Goal: Task Accomplishment & Management: Complete application form

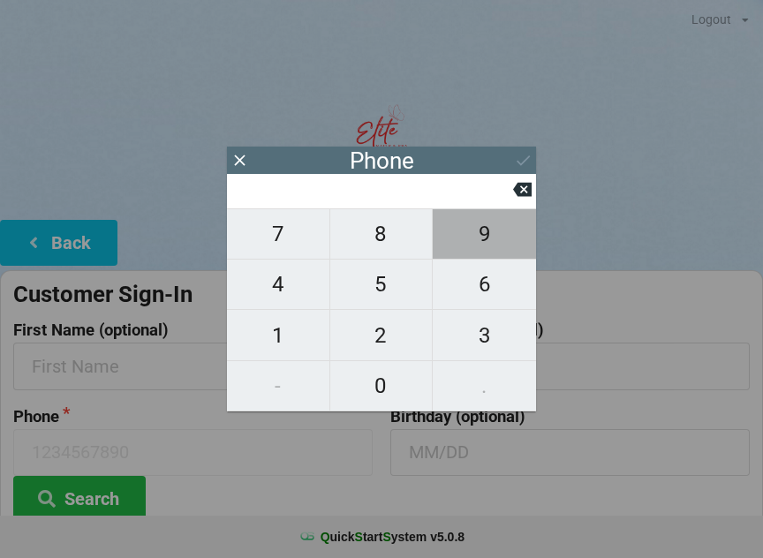
click at [483, 253] on span "9" at bounding box center [484, 233] width 103 height 37
type input "9"
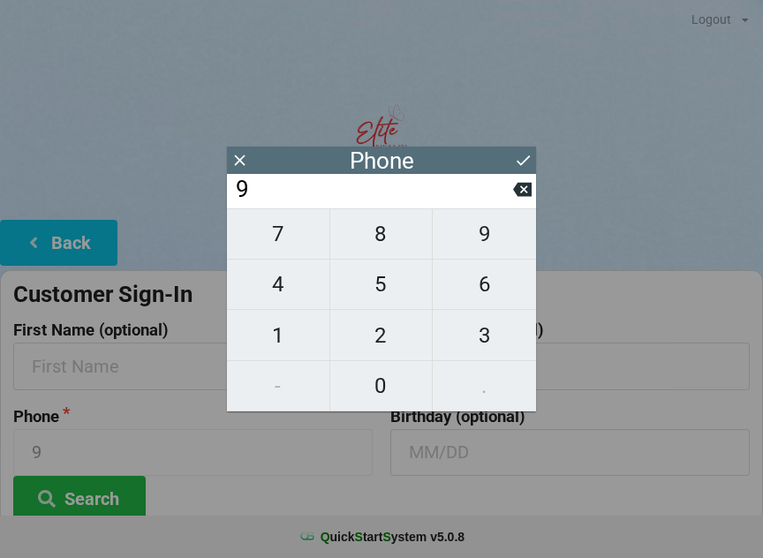
click at [287, 250] on span "7" at bounding box center [278, 233] width 102 height 37
type input "97"
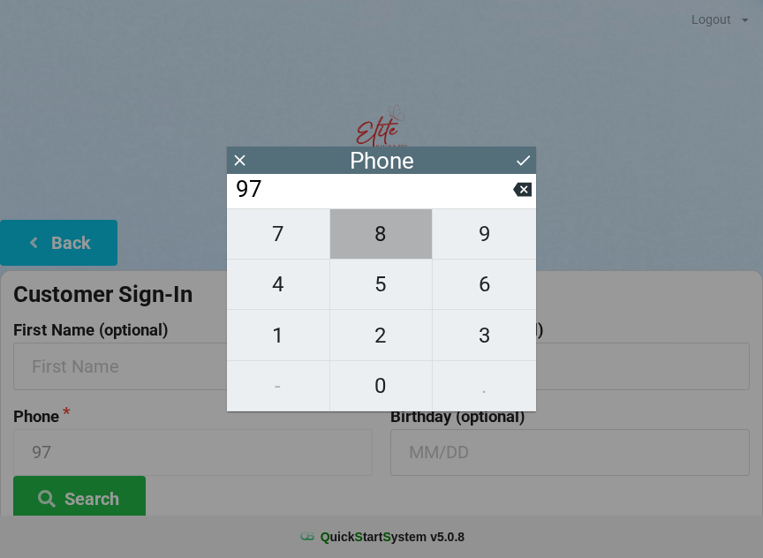
click at [384, 252] on span "8" at bounding box center [381, 233] width 102 height 37
type input "978"
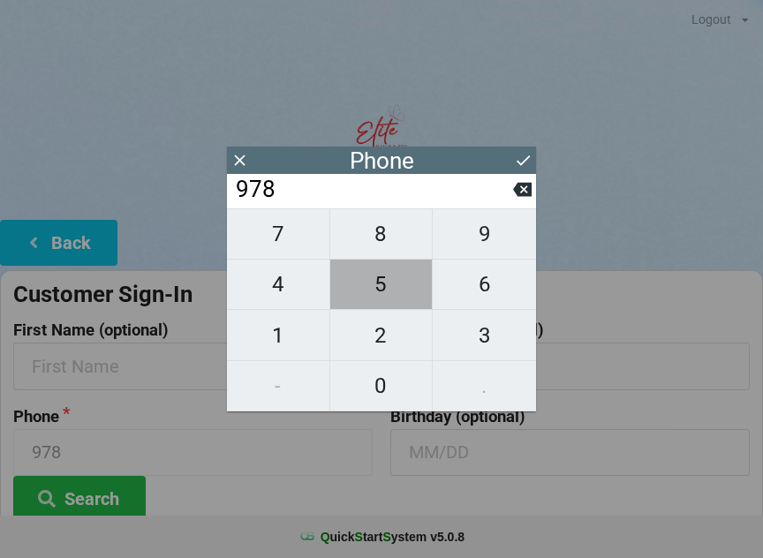
click at [384, 300] on span "5" at bounding box center [381, 284] width 102 height 37
type input "9785"
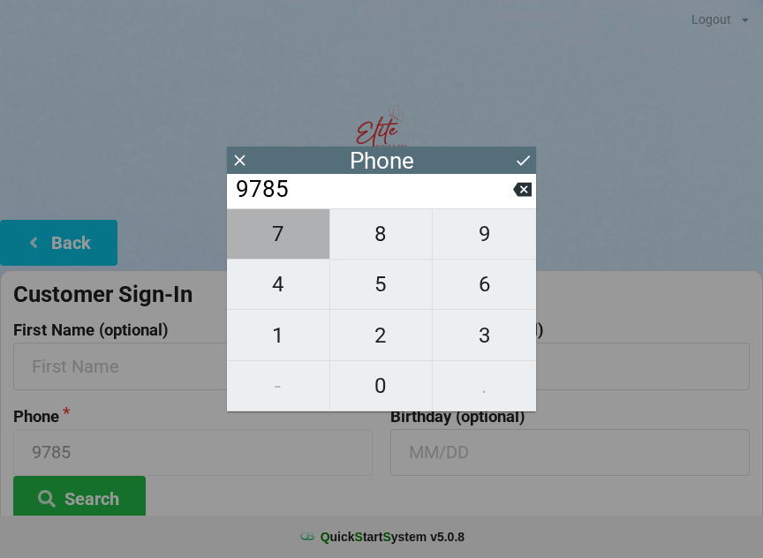
click at [288, 250] on span "7" at bounding box center [278, 233] width 102 height 37
type input "97857"
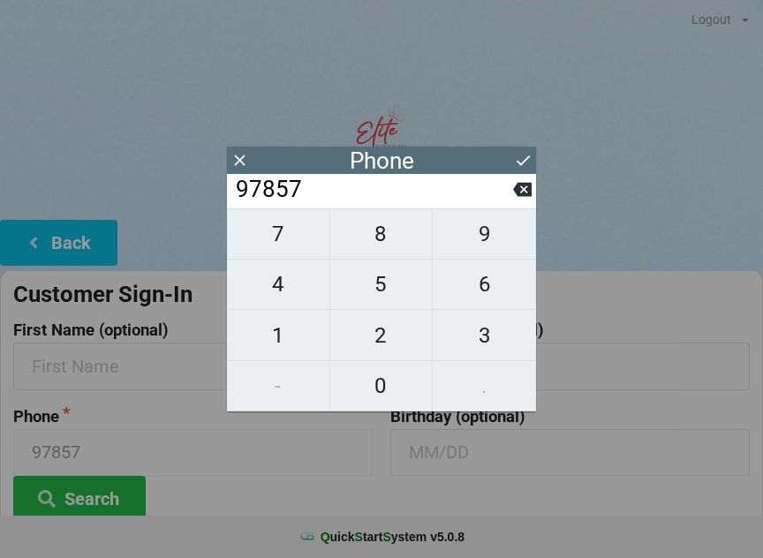
click at [381, 242] on span "8" at bounding box center [381, 233] width 102 height 37
type input "978578"
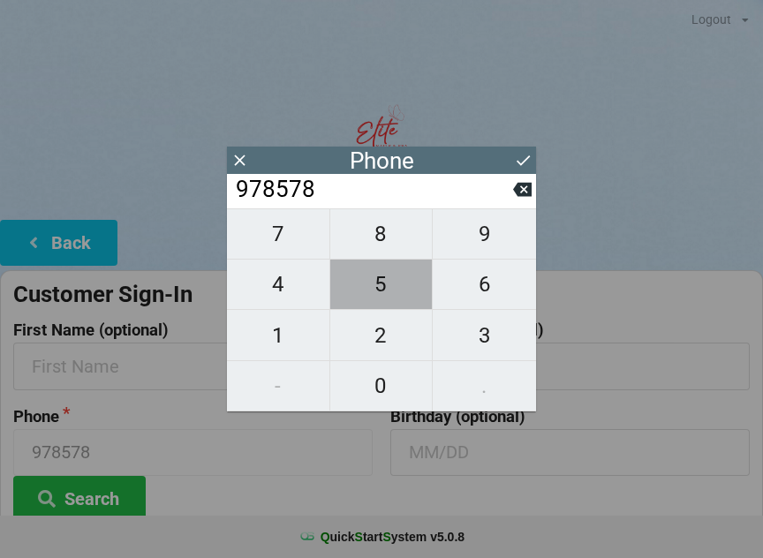
click at [388, 298] on span "5" at bounding box center [381, 284] width 102 height 37
type input "9785785"
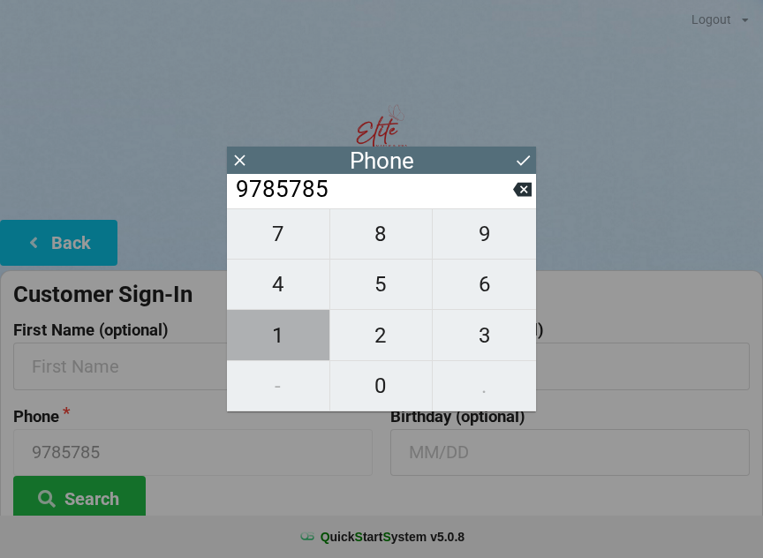
click at [271, 351] on span "1" at bounding box center [278, 335] width 102 height 37
type input "97857851"
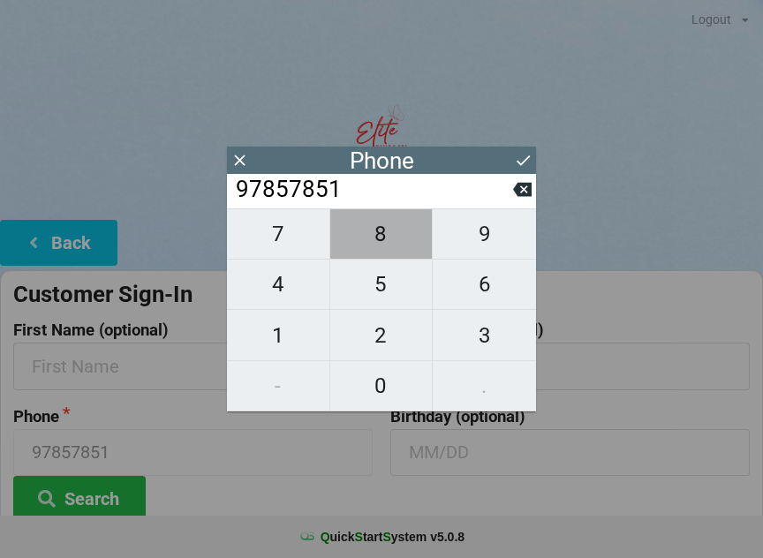
click at [394, 237] on span "8" at bounding box center [381, 233] width 102 height 37
type input "978578518"
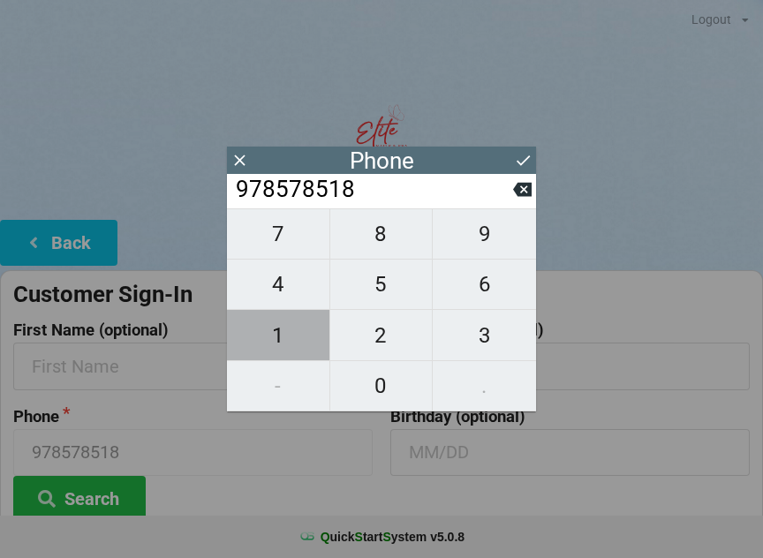
click at [284, 341] on span "1" at bounding box center [278, 335] width 102 height 37
type input "9785785181"
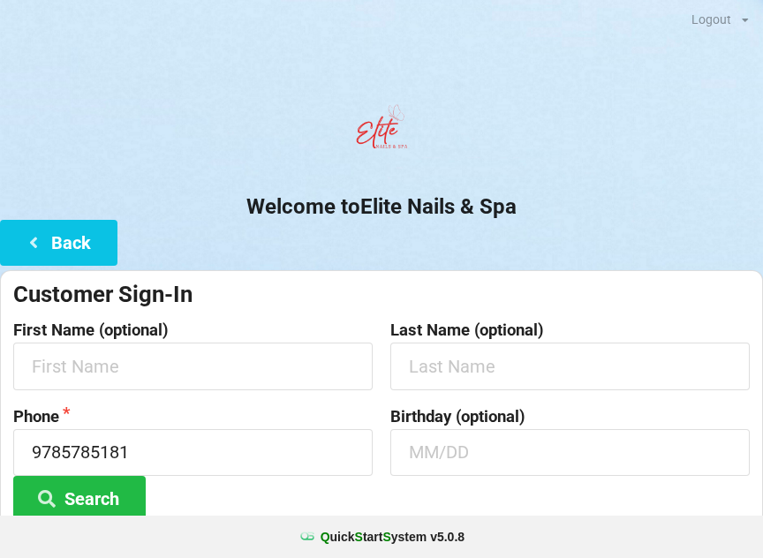
click at [647, 186] on center "Welcome to Elite Nails & Spa" at bounding box center [381, 158] width 763 height 124
click at [328, 362] on input "text" at bounding box center [192, 366] width 359 height 47
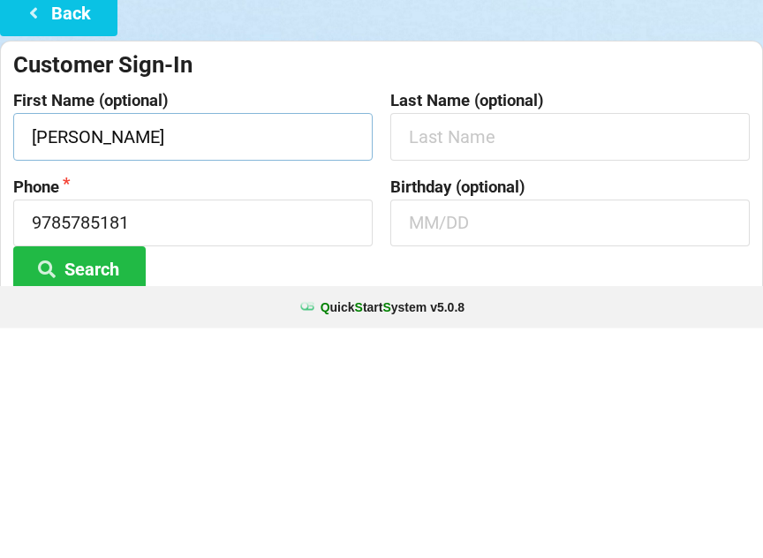
type input "[PERSON_NAME]"
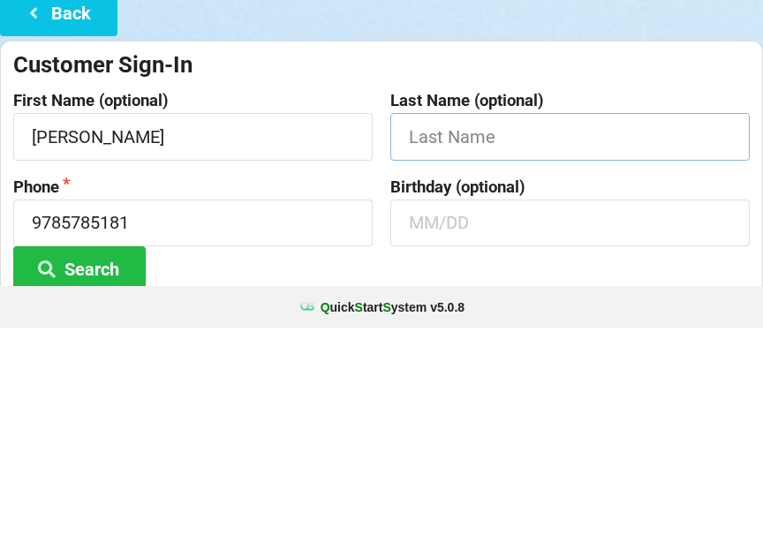
click at [456, 343] on input "text" at bounding box center [569, 366] width 359 height 47
type input "[PERSON_NAME]"
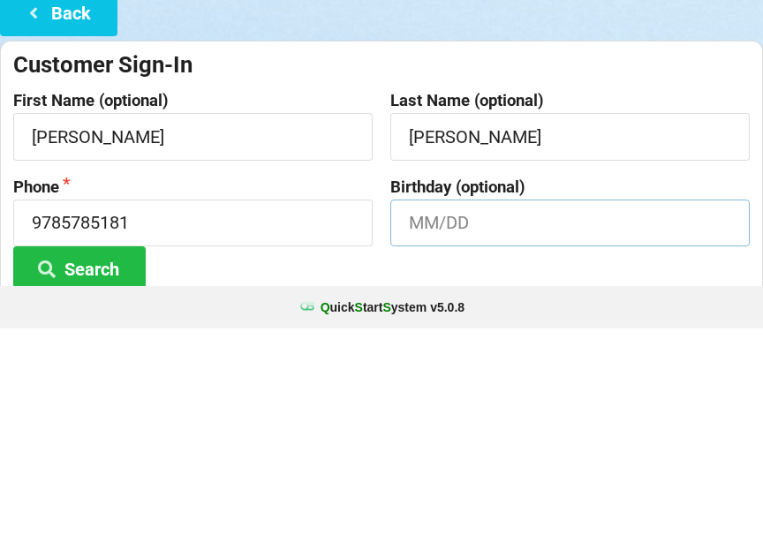
click at [441, 429] on input "text" at bounding box center [569, 452] width 359 height 47
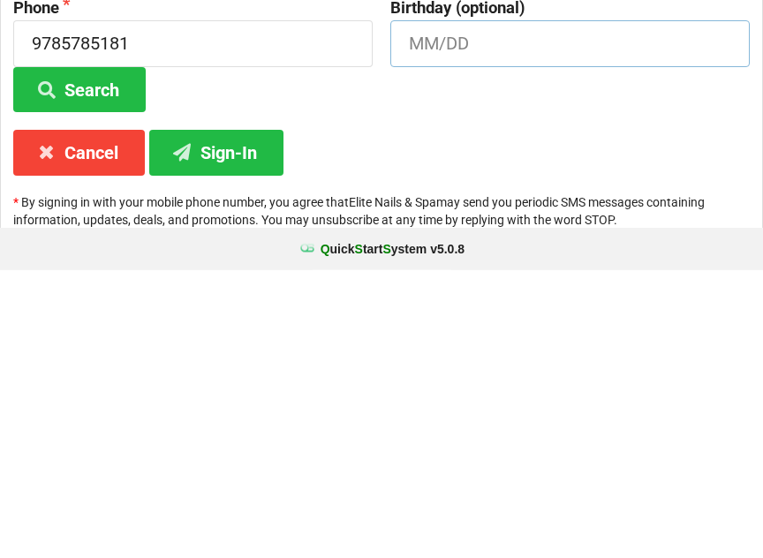
scroll to position [132, 0]
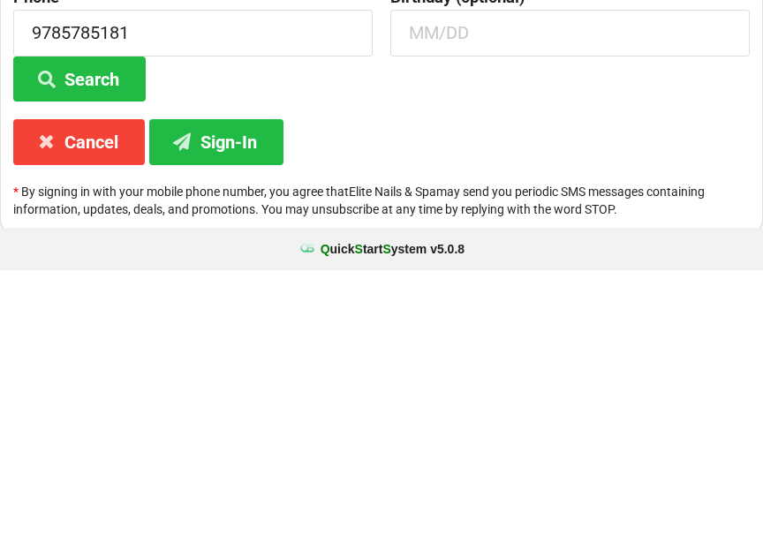
click at [238, 407] on button "Sign-In" at bounding box center [216, 429] width 134 height 45
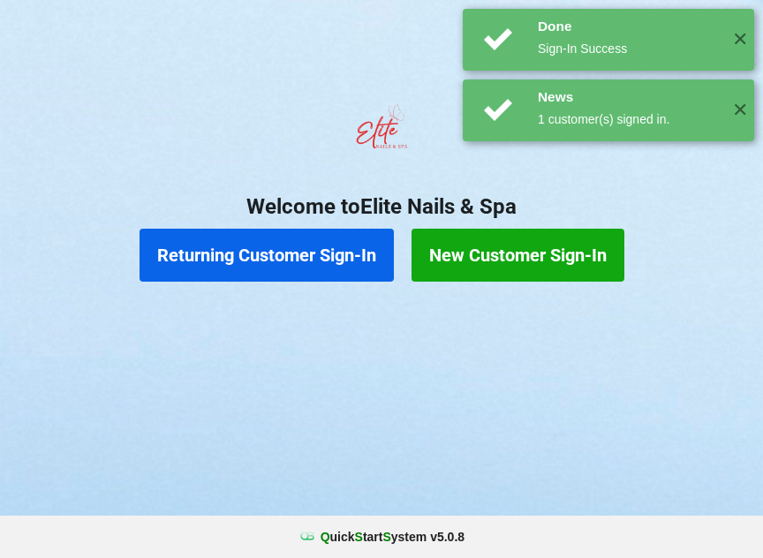
scroll to position [0, 0]
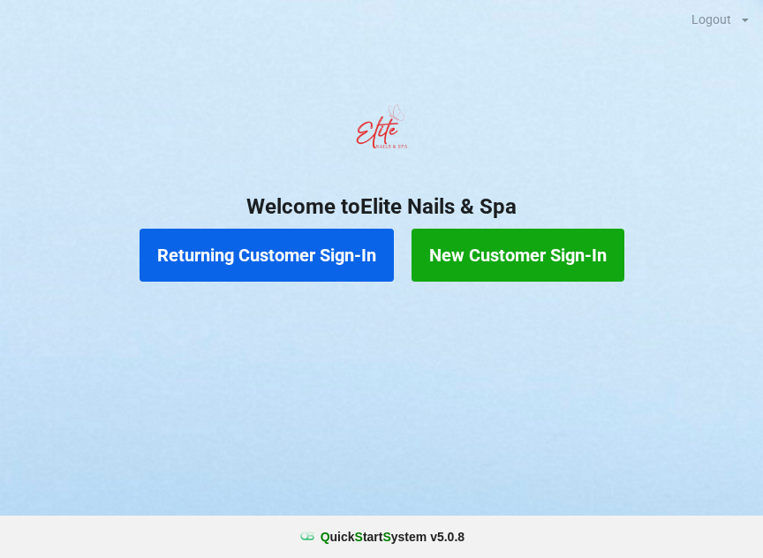
click at [490, 239] on button "New Customer Sign-In" at bounding box center [518, 255] width 213 height 53
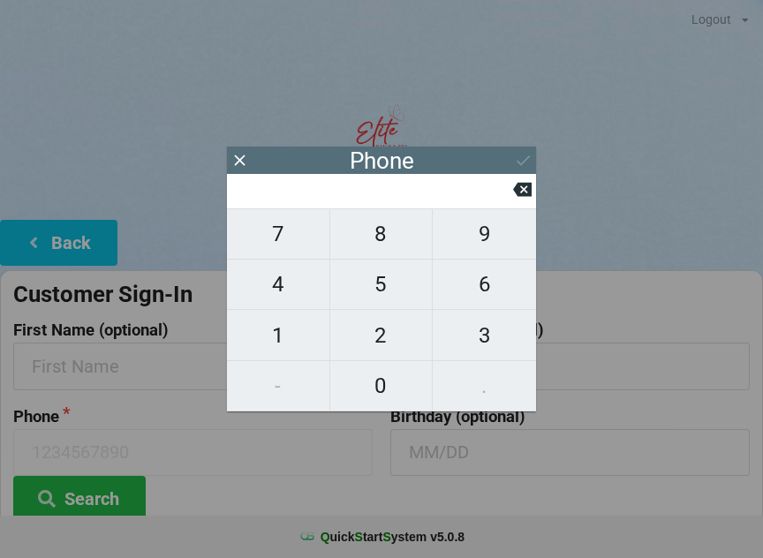
click at [381, 242] on span "8" at bounding box center [381, 233] width 102 height 37
type input "8"
click at [279, 332] on span "1" at bounding box center [278, 335] width 102 height 37
type input "81"
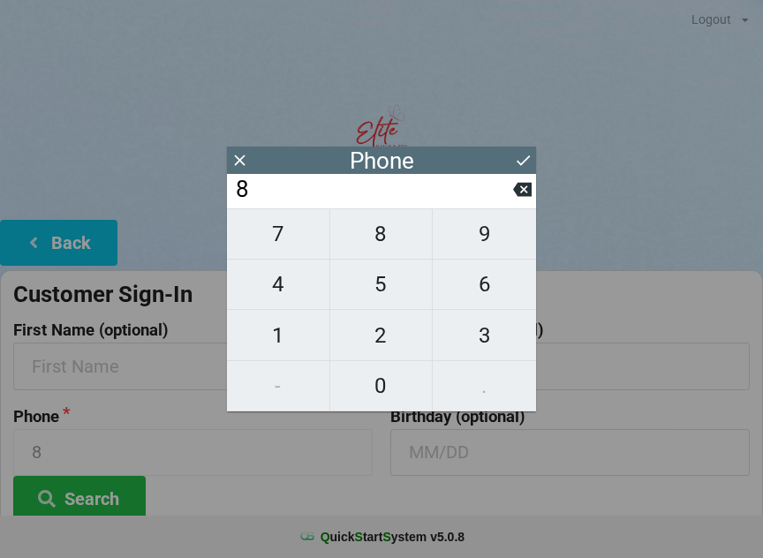
type input "81"
click at [468, 335] on span "3" at bounding box center [484, 335] width 103 height 37
type input "813"
click at [384, 291] on span "5" at bounding box center [381, 284] width 102 height 37
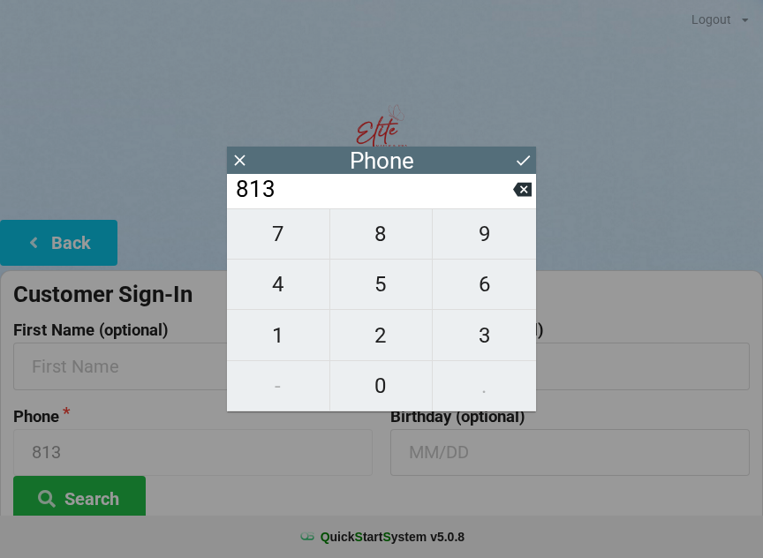
type input "8135"
click at [475, 330] on span "3" at bounding box center [484, 335] width 103 height 37
type input "81353"
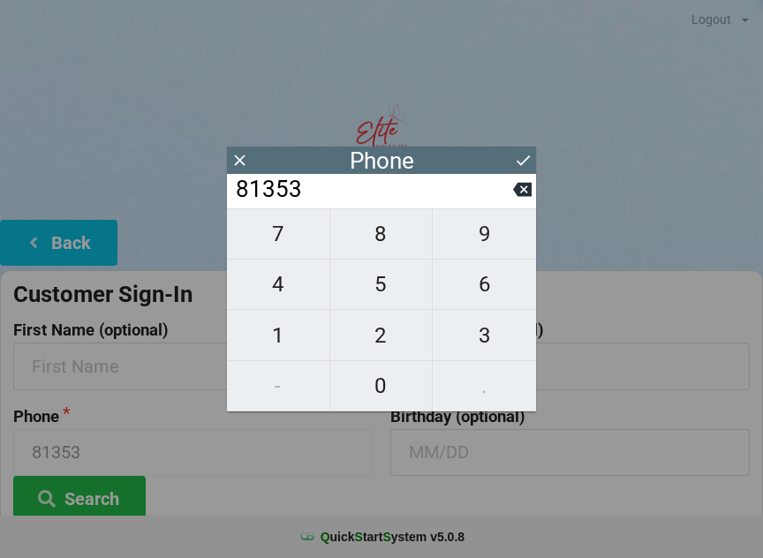
click at [377, 234] on span "8" at bounding box center [381, 233] width 102 height 37
type input "813538"
click at [464, 338] on span "3" at bounding box center [484, 335] width 103 height 37
type input "8135383"
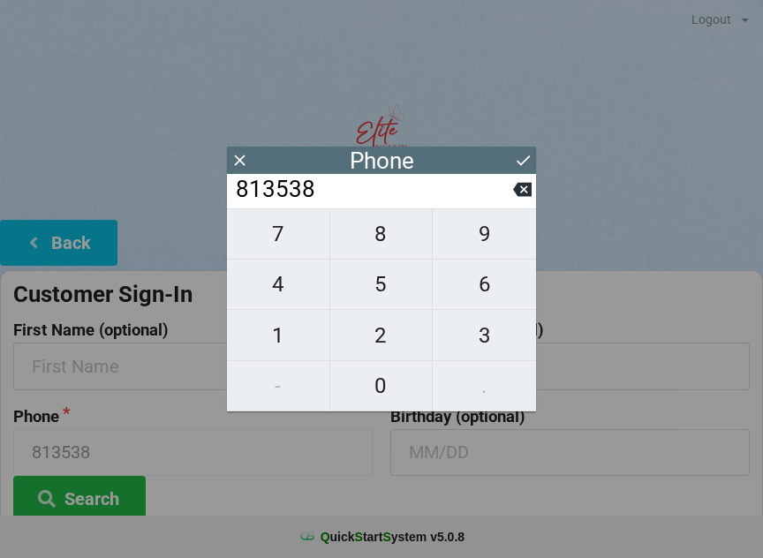
type input "8135383"
click at [480, 300] on span "6" at bounding box center [484, 284] width 103 height 37
type input "81353836"
click at [472, 290] on span "6" at bounding box center [484, 284] width 103 height 37
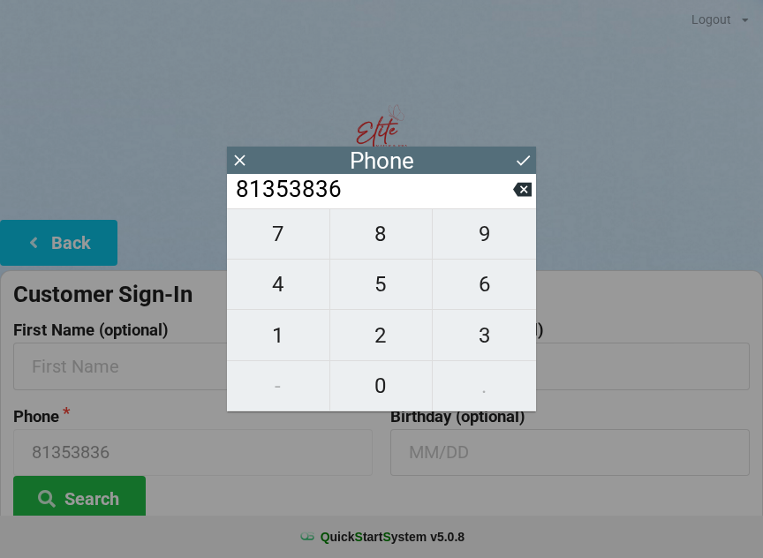
type input "813538366"
click at [288, 237] on span "7" at bounding box center [278, 233] width 102 height 37
type input "8135383667"
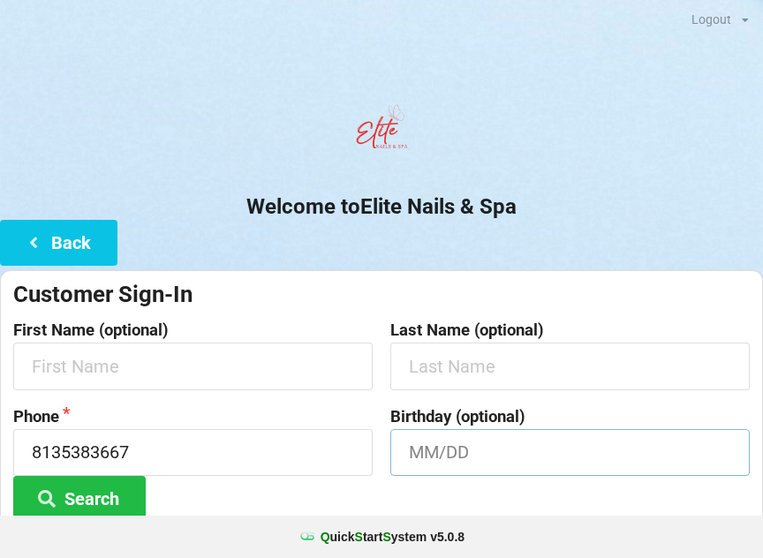
click at [658, 440] on input "text" at bounding box center [569, 452] width 359 height 47
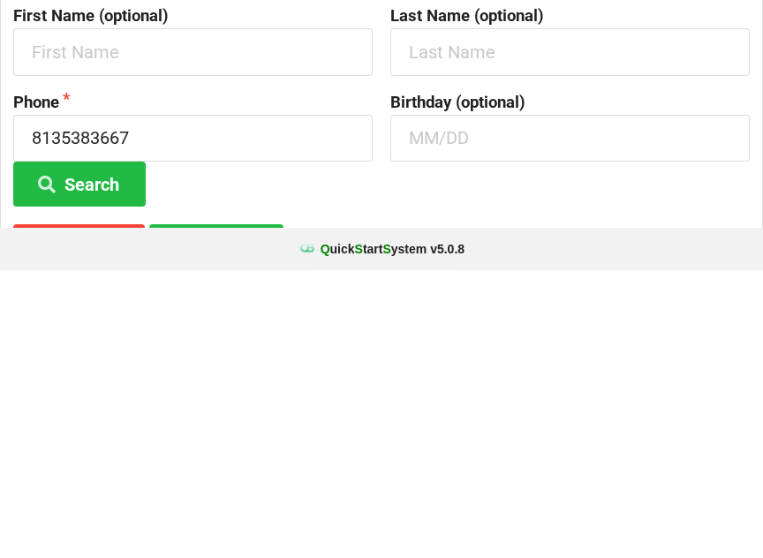
click at [91, 449] on button "Search" at bounding box center [79, 471] width 132 height 45
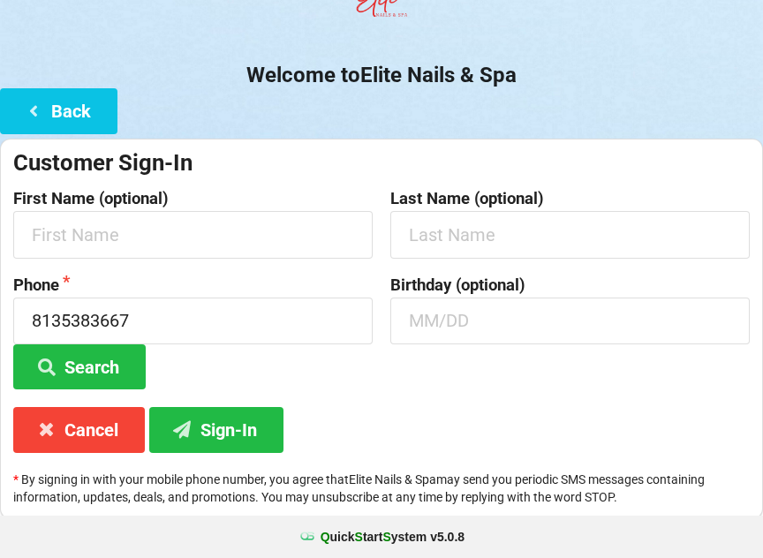
click at [240, 428] on button "Sign-In" at bounding box center [216, 429] width 134 height 45
click at [62, 105] on button "Back" at bounding box center [58, 110] width 117 height 45
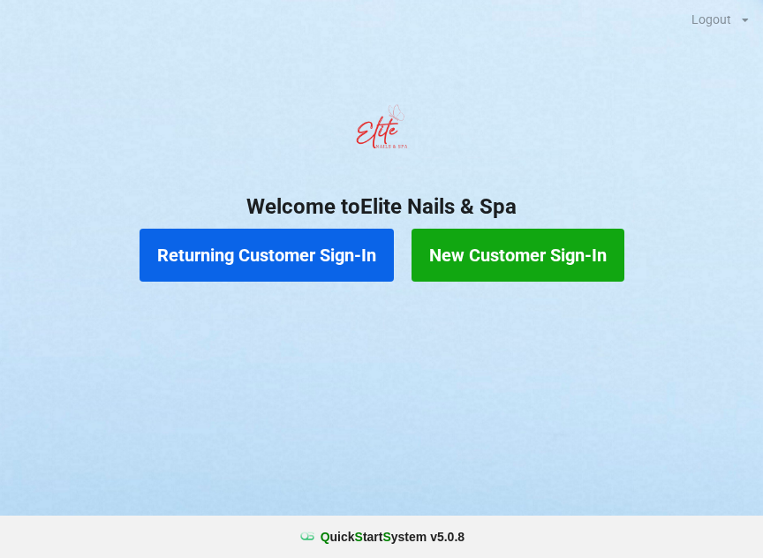
click at [235, 270] on button "Returning Customer Sign-In" at bounding box center [267, 255] width 254 height 53
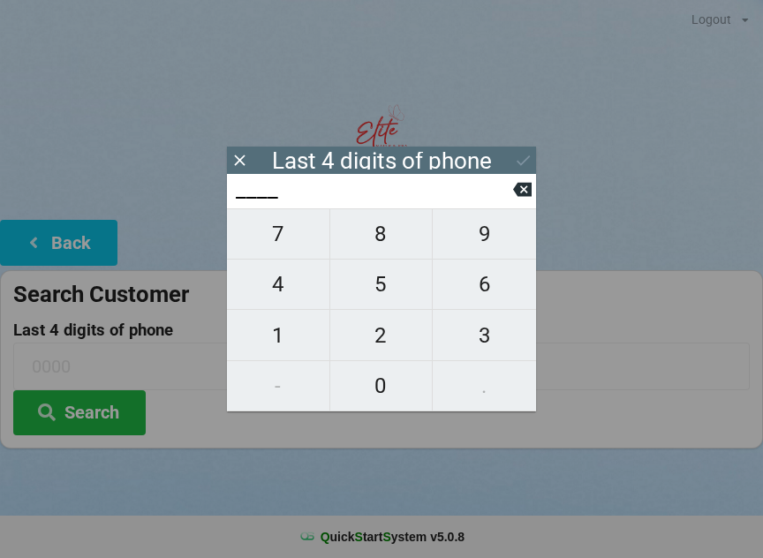
click at [394, 245] on span "8" at bounding box center [381, 233] width 102 height 37
type input "8___"
click at [271, 347] on span "1" at bounding box center [278, 335] width 102 height 37
type input "81__"
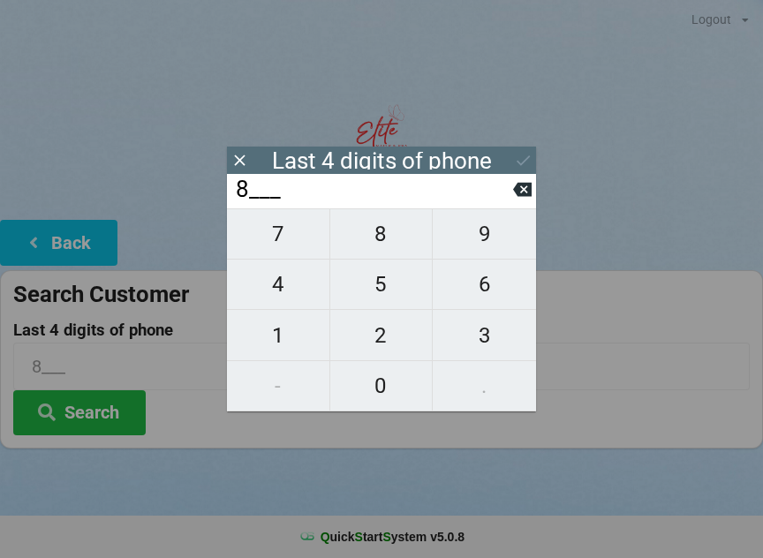
type input "81__"
click at [484, 331] on span "3" at bounding box center [484, 335] width 103 height 37
type input "813_"
click at [379, 290] on span "5" at bounding box center [381, 284] width 102 height 37
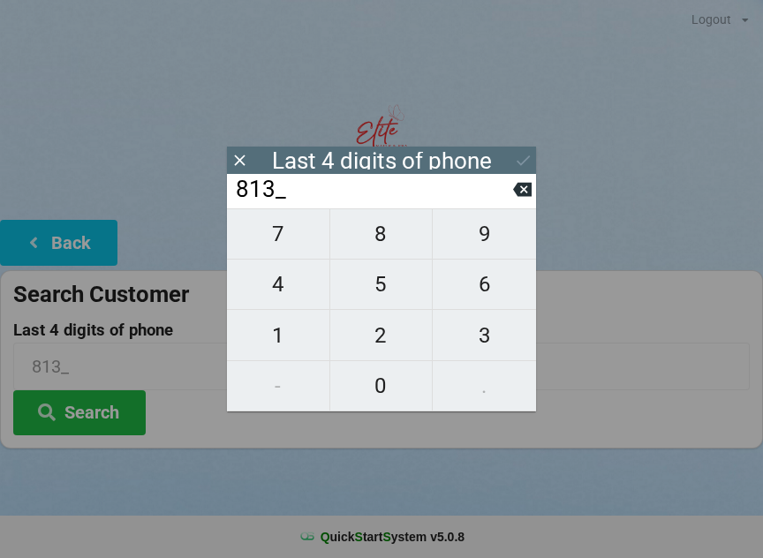
type input "8135"
click at [480, 341] on div "7 8 9 4 5 6 1 2 3 - 0 ." at bounding box center [381, 309] width 309 height 203
click at [370, 245] on div "7 8 9 4 5 6 1 2 3 - 0 ." at bounding box center [381, 309] width 309 height 203
click at [476, 336] on div "7 8 9 4 5 6 1 2 3 - 0 ." at bounding box center [381, 309] width 309 height 203
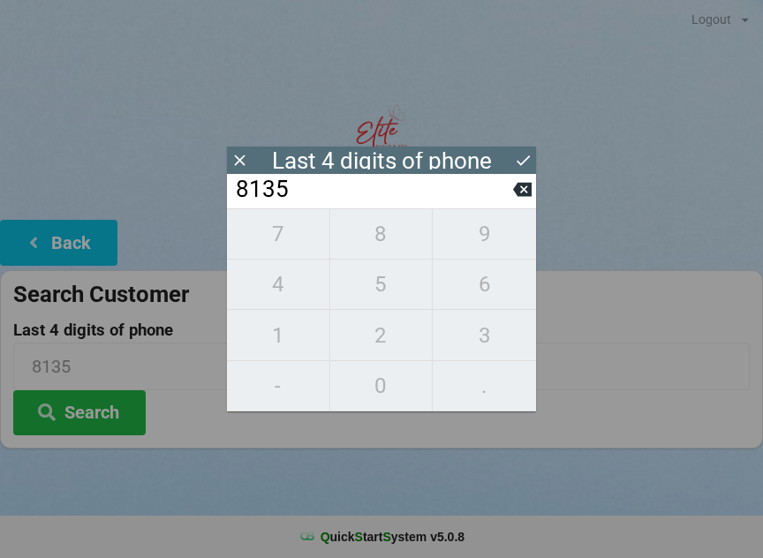
click at [517, 197] on icon at bounding box center [522, 190] width 19 height 14
click at [517, 199] on icon at bounding box center [522, 189] width 19 height 19
click at [519, 197] on icon at bounding box center [522, 190] width 19 height 14
click at [514, 199] on icon at bounding box center [522, 189] width 19 height 19
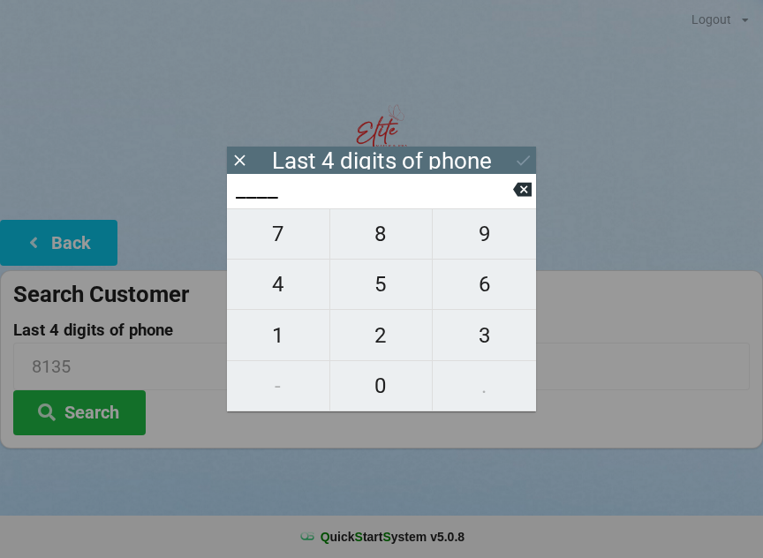
click at [480, 337] on span "3" at bounding box center [484, 335] width 103 height 37
type input "3___"
click at [483, 297] on span "6" at bounding box center [484, 284] width 103 height 37
type input "36__"
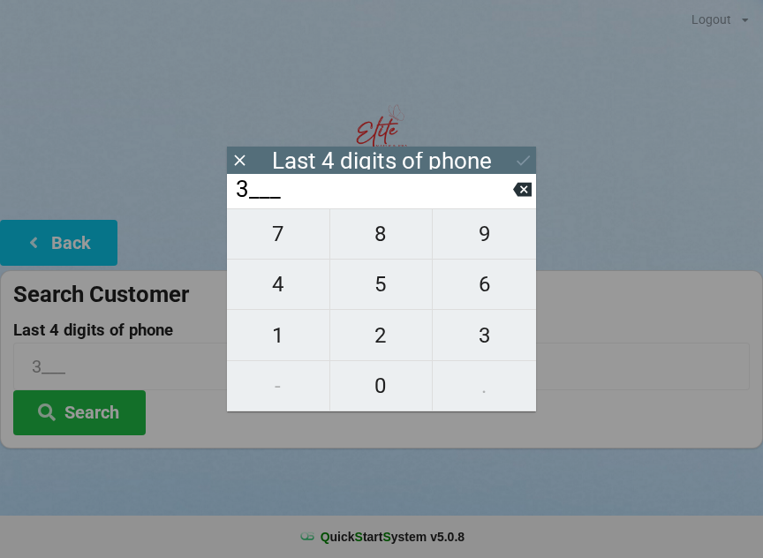
type input "36__"
click at [477, 286] on span "6" at bounding box center [484, 284] width 103 height 37
type input "366_"
click at [287, 233] on span "7" at bounding box center [278, 233] width 102 height 37
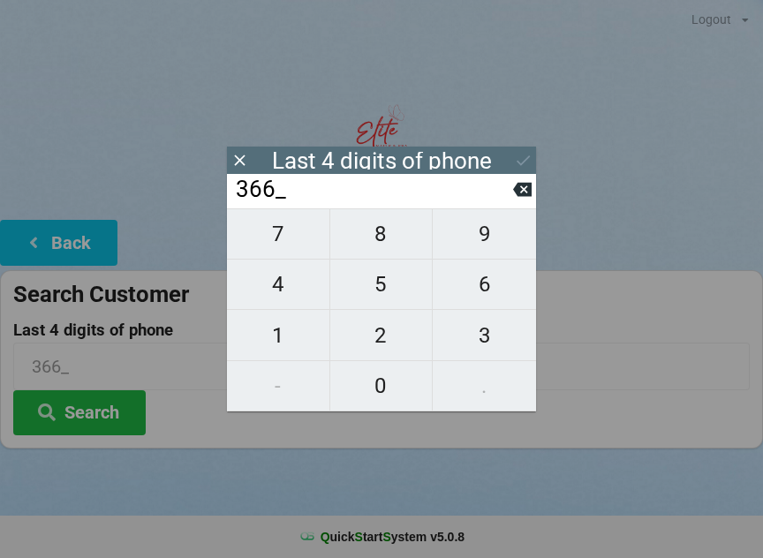
type input "3667"
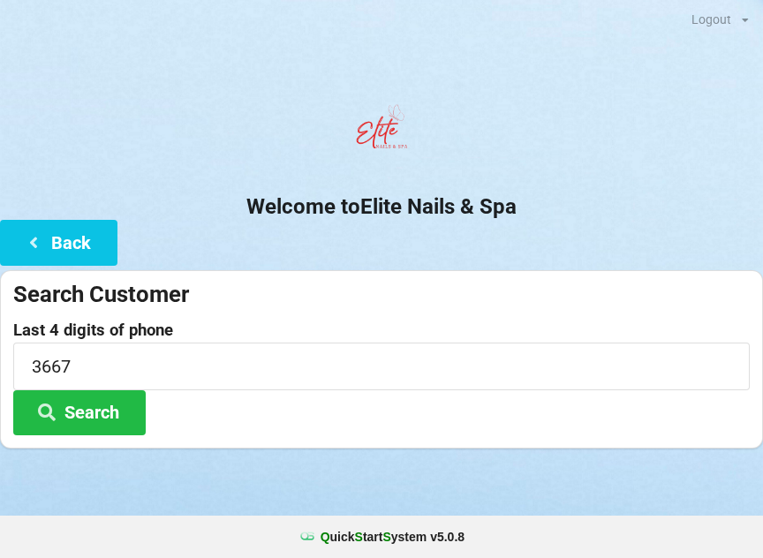
click at [231, 460] on div at bounding box center [381, 471] width 763 height 44
click at [99, 415] on button "Search" at bounding box center [79, 412] width 132 height 45
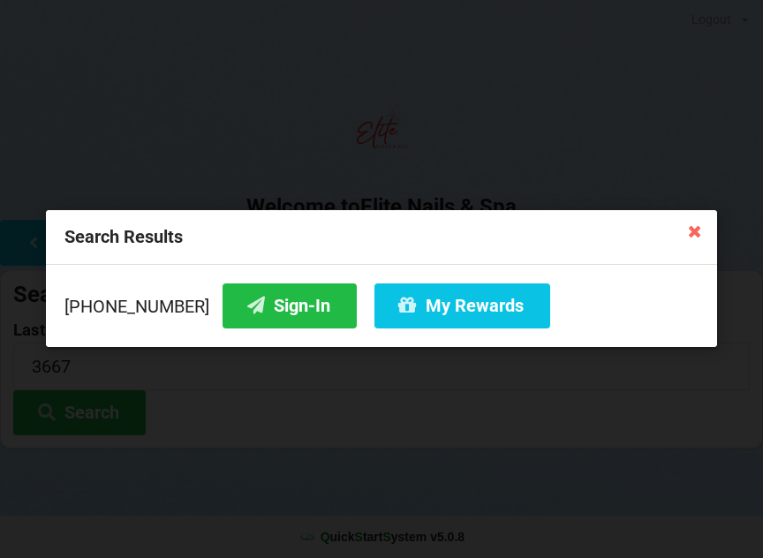
click at [261, 311] on button "Sign-In" at bounding box center [290, 305] width 134 height 45
